Goal: Task Accomplishment & Management: Use online tool/utility

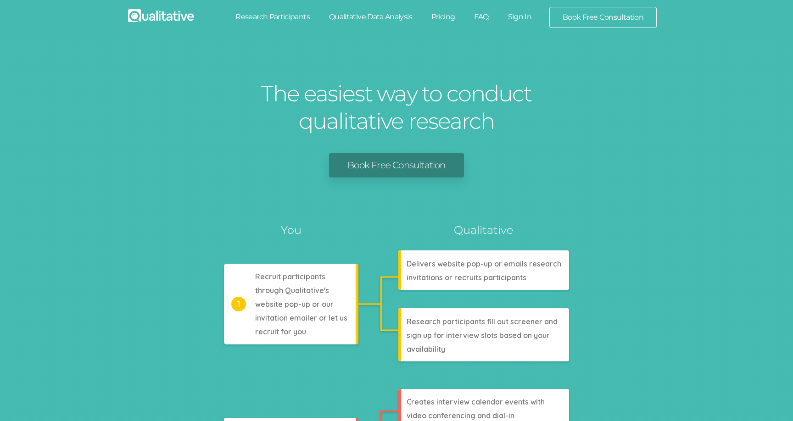
click at [514, 22] on link "Sign In" at bounding box center [519, 17] width 43 height 20
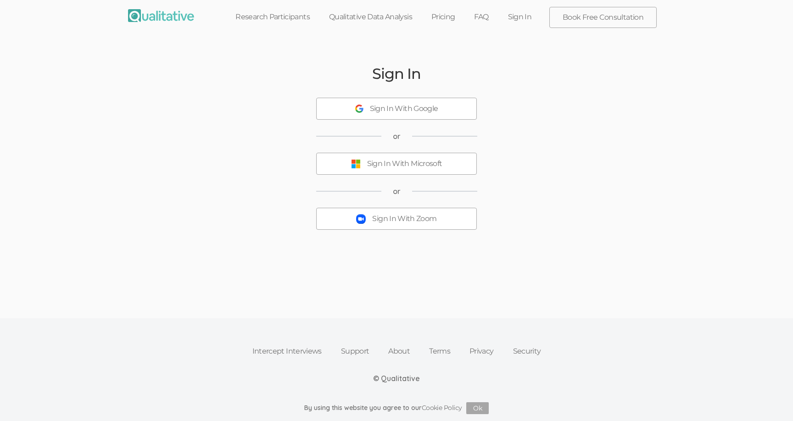
click at [416, 214] on div "Sign In With Zoom" at bounding box center [404, 219] width 64 height 11
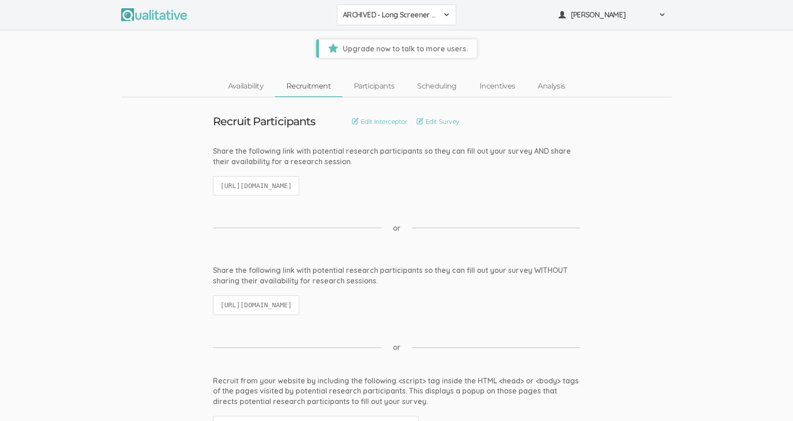
click at [365, 13] on span "ARCHIVED - Long Screener - PXQG 1pm Hua (Individual)" at bounding box center [390, 15] width 95 height 11
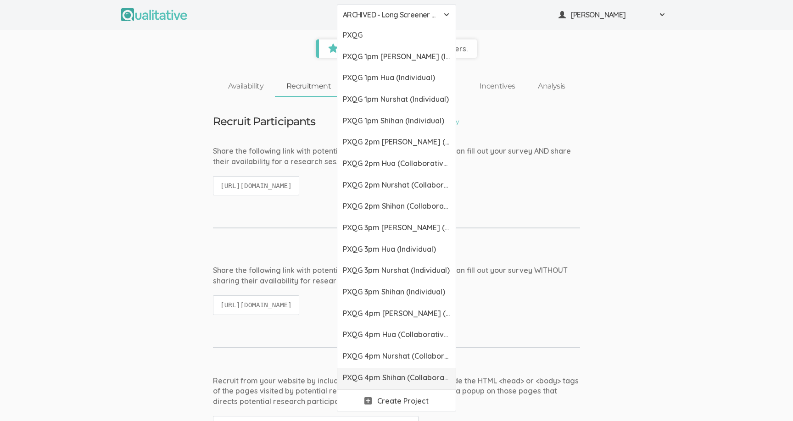
click at [395, 379] on span "PXQG 4pm Shihan (Collaborative)" at bounding box center [396, 377] width 107 height 11
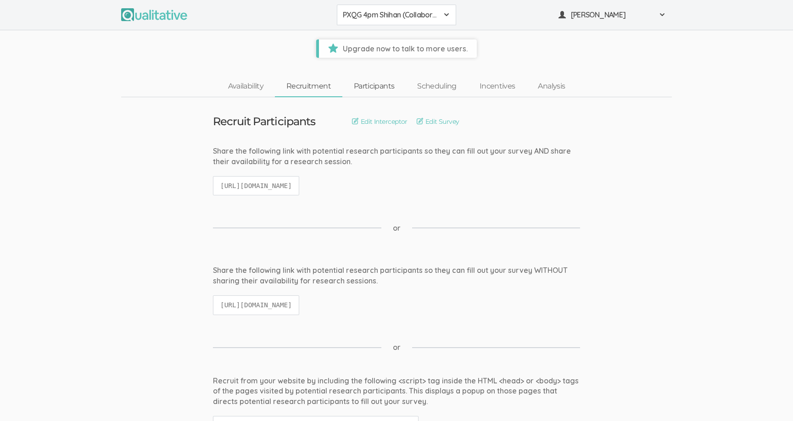
click at [363, 92] on link "Participants" at bounding box center [373, 87] width 63 height 20
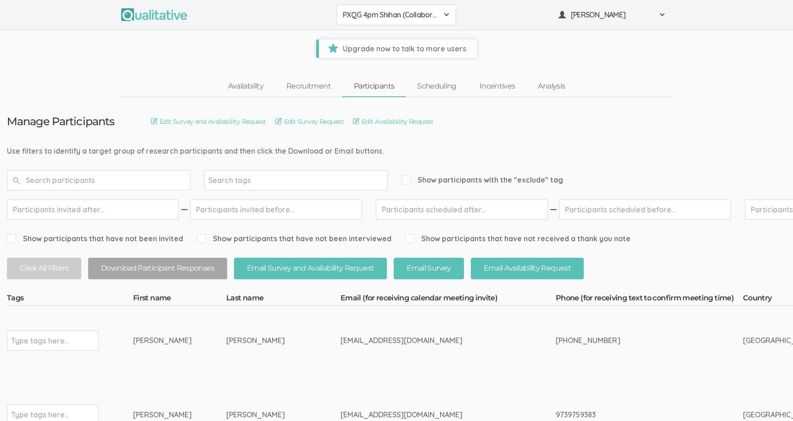
click at [158, 181] on input "text" at bounding box center [98, 180] width 183 height 20
